Goal: Information Seeking & Learning: Learn about a topic

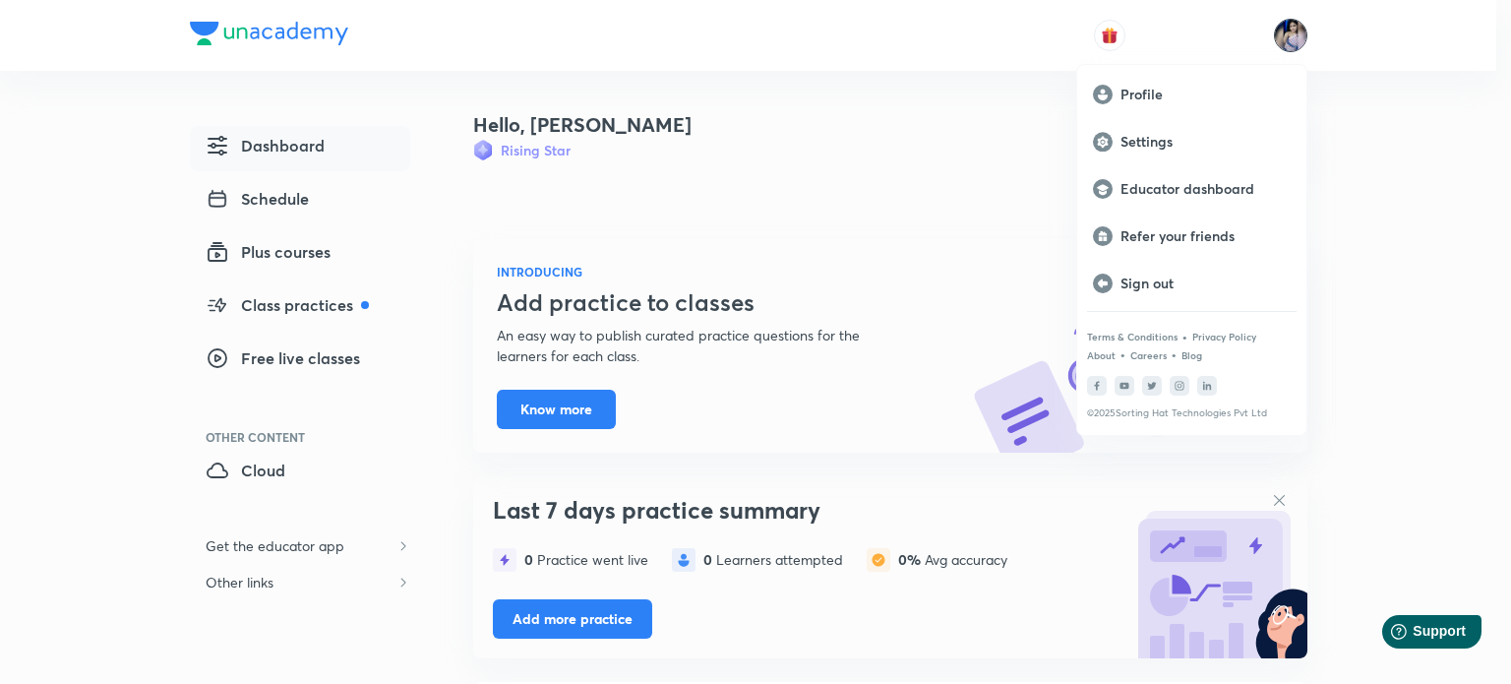
click at [301, 250] on div at bounding box center [755, 342] width 1511 height 684
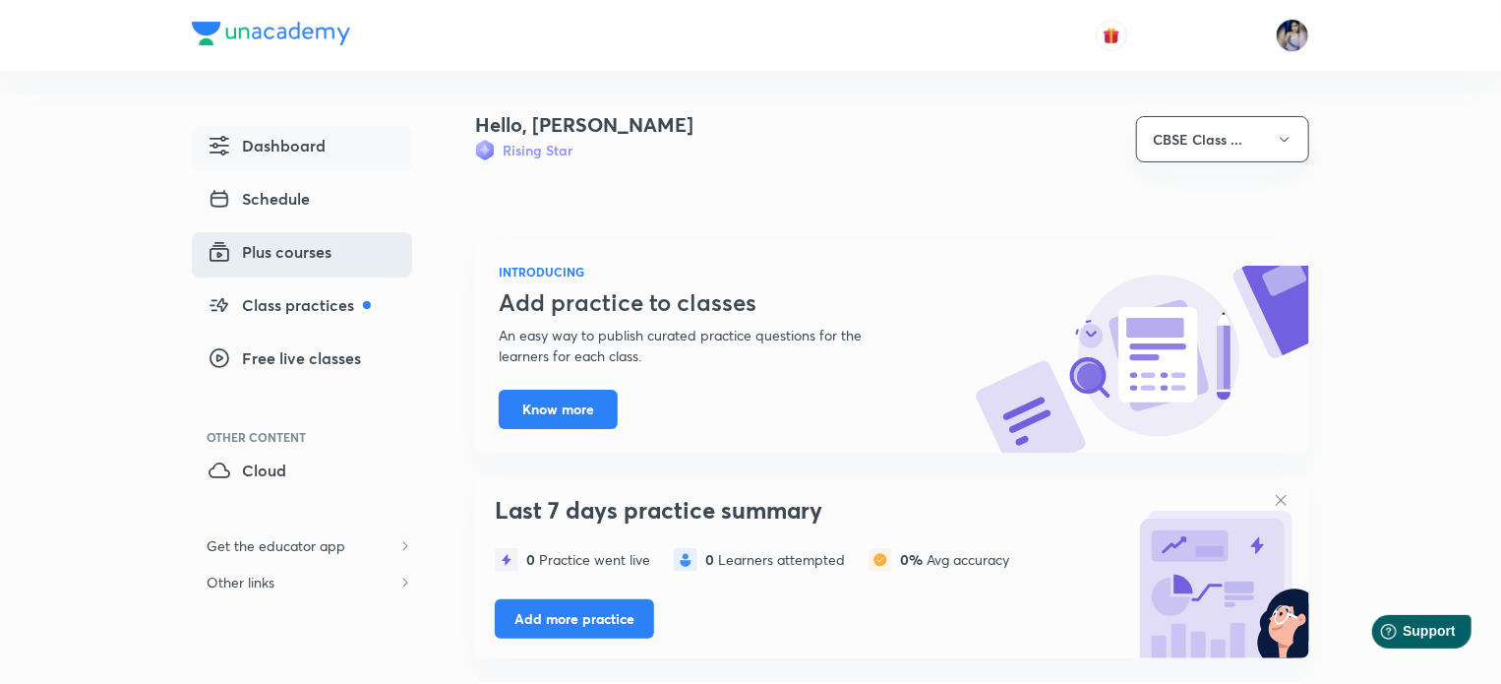
click at [287, 251] on span "Plus courses" at bounding box center [270, 252] width 125 height 24
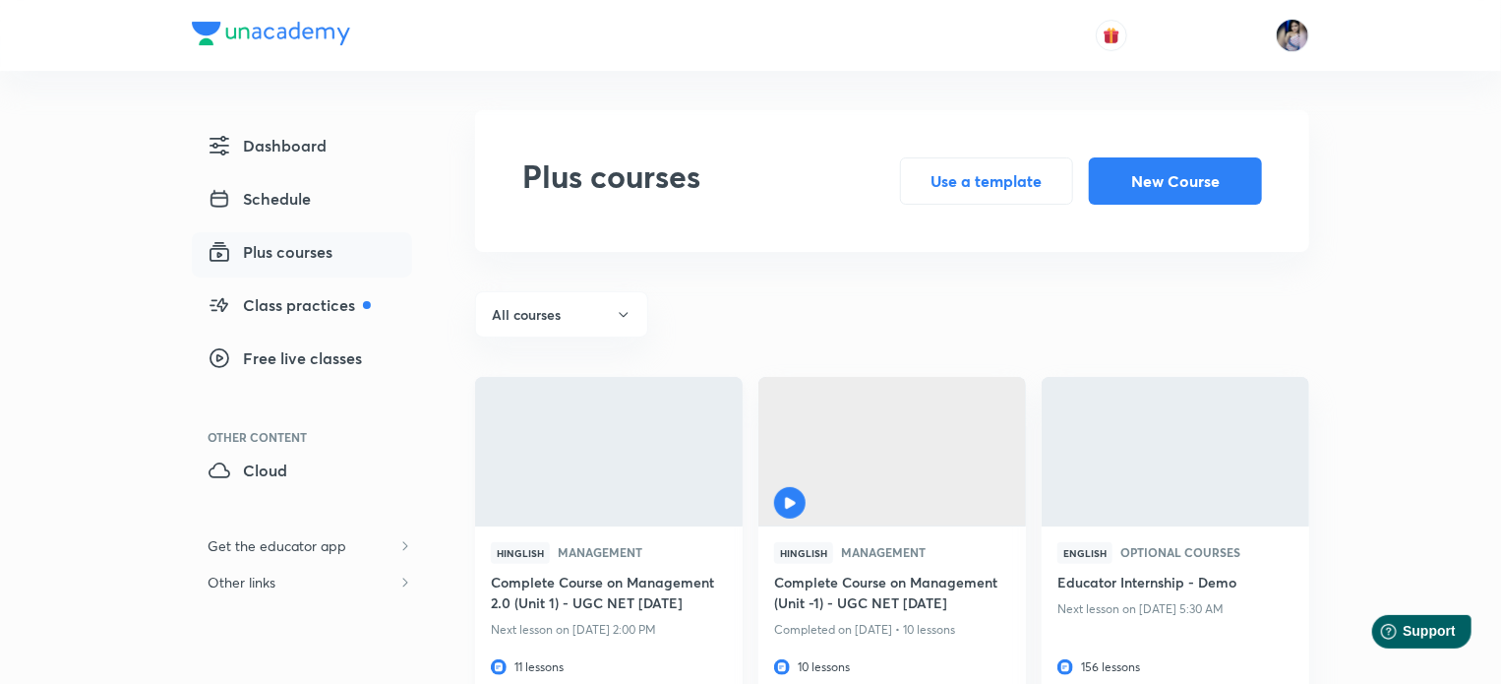
click at [620, 594] on h6 "Complete Course on Management 2.0 (Unit 1) - UGC NET DEC 2025" at bounding box center [609, 593] width 236 height 45
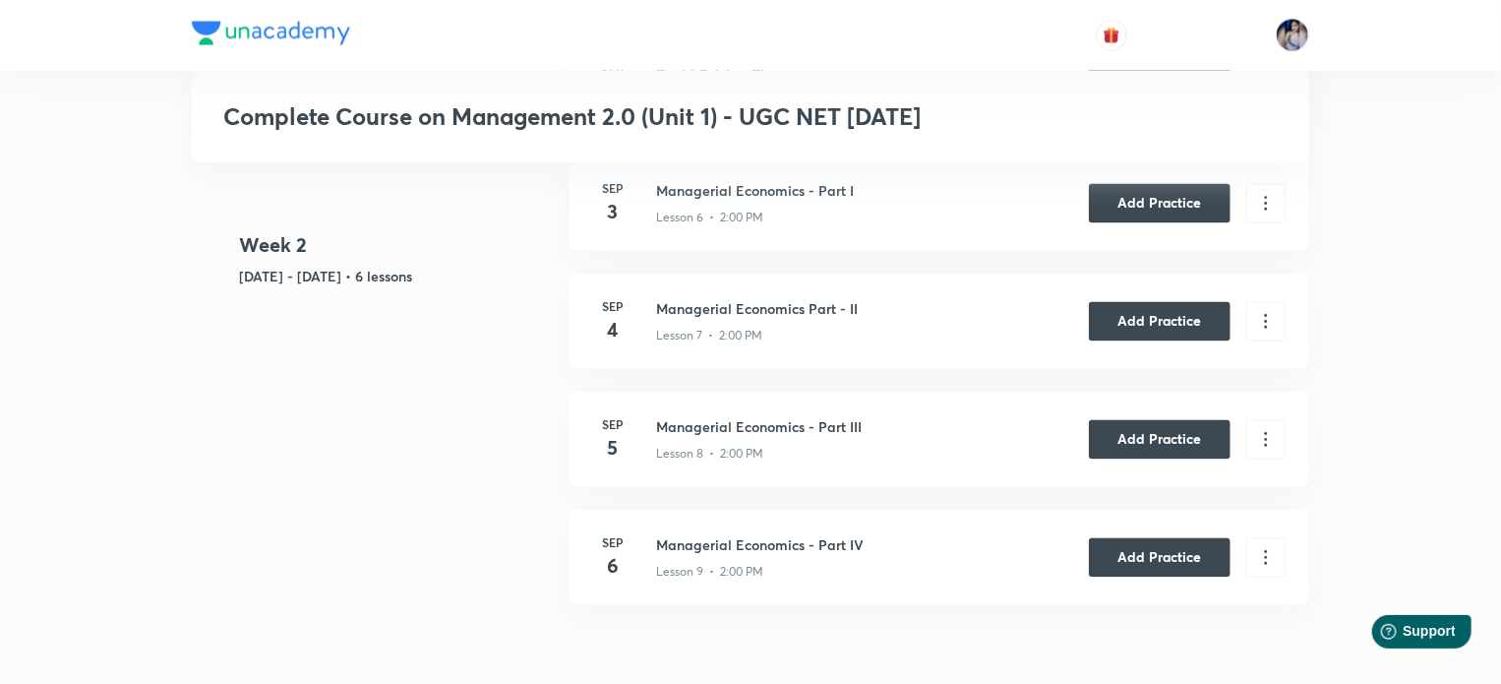
scroll to position [1904, 0]
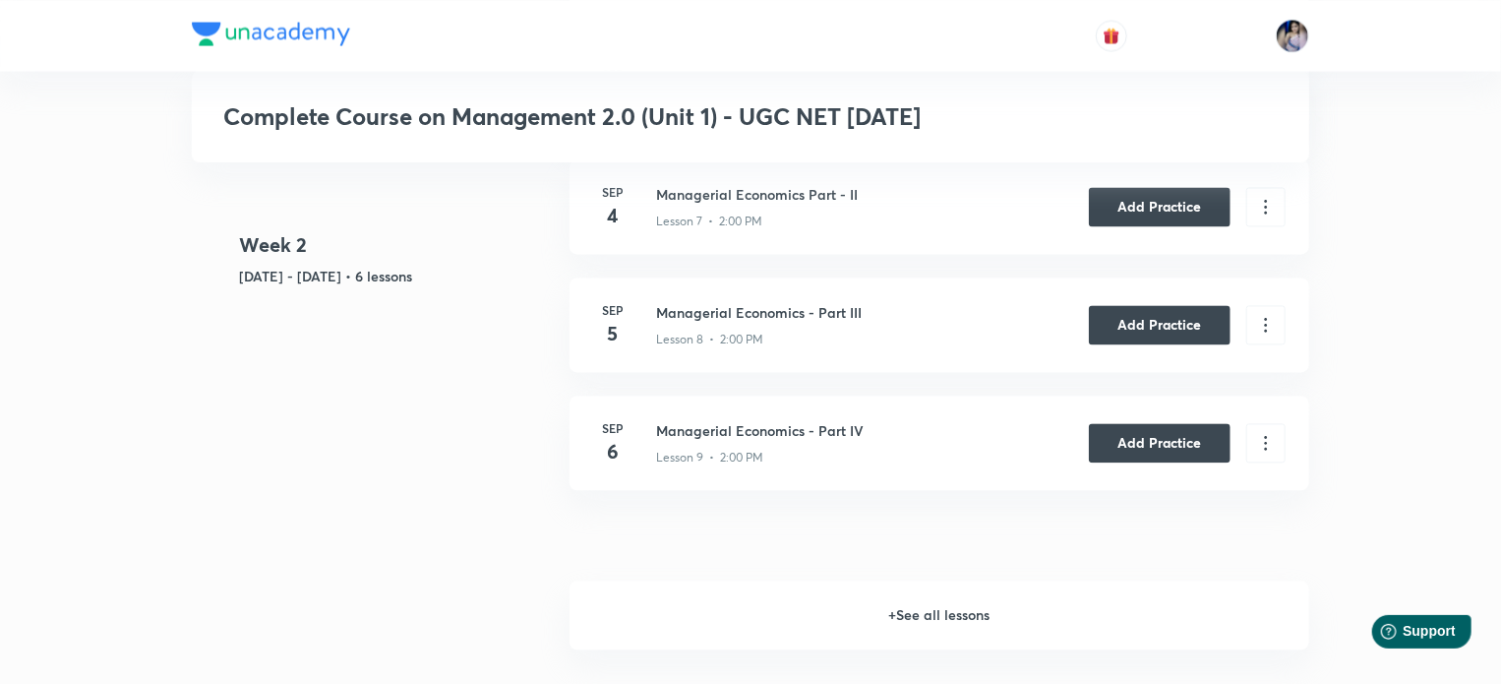
click at [951, 617] on h6 "+ See all lessons" at bounding box center [939, 614] width 740 height 69
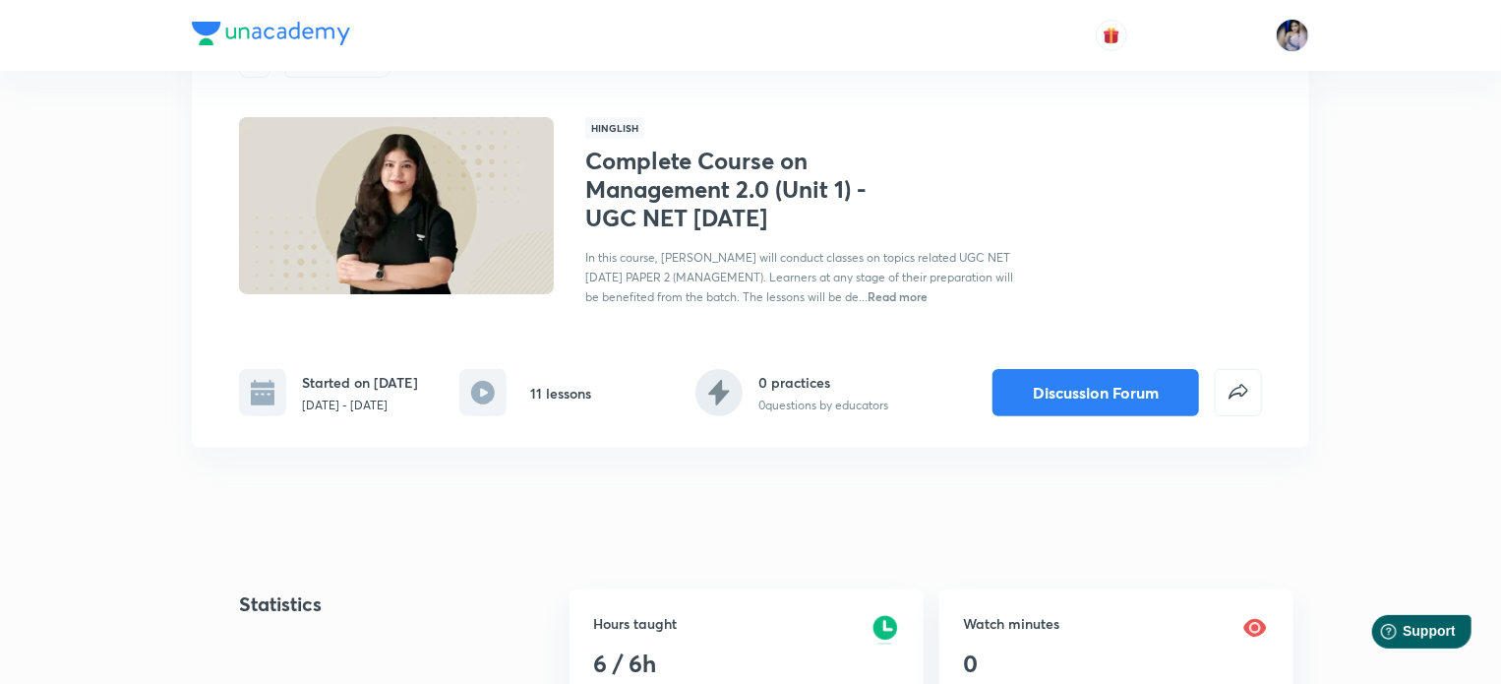
scroll to position [0, 0]
